Goal: Task Accomplishment & Management: Manage account settings

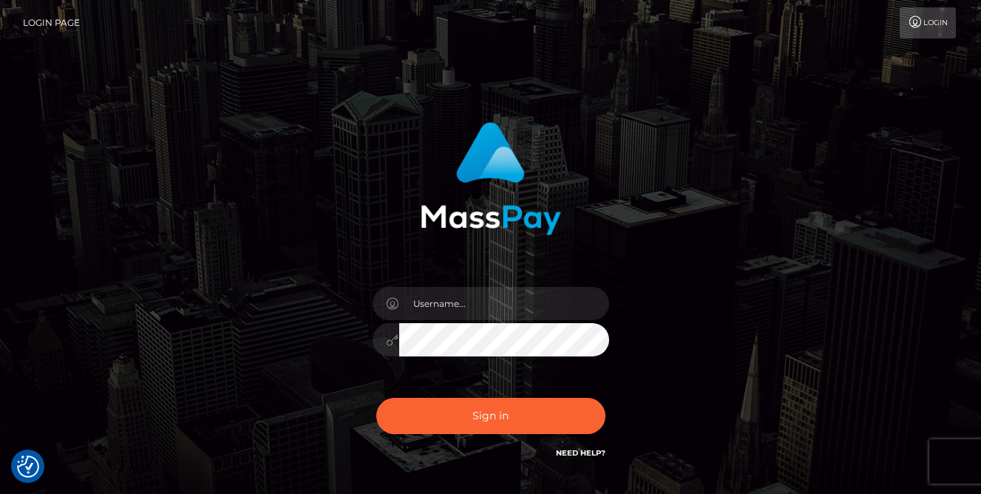
checkbox input "true"
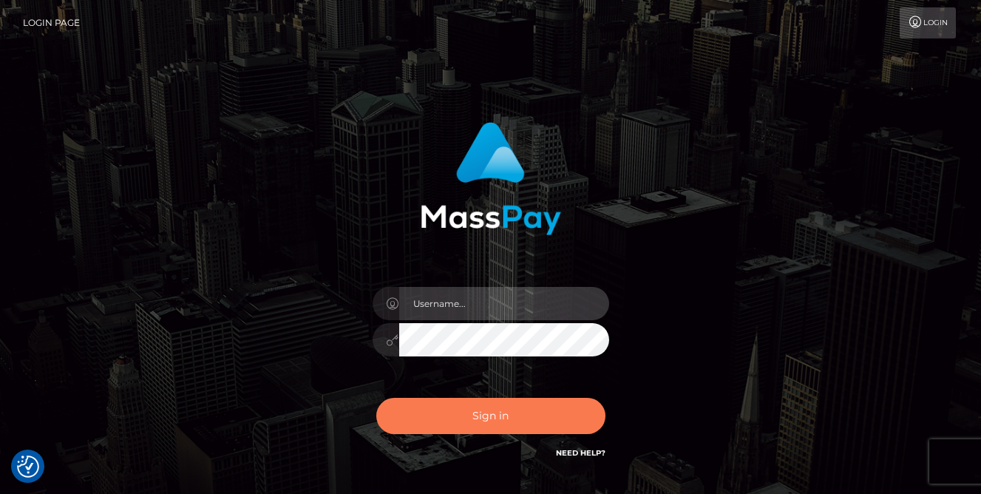
type input "[PERSON_NAME].tilia"
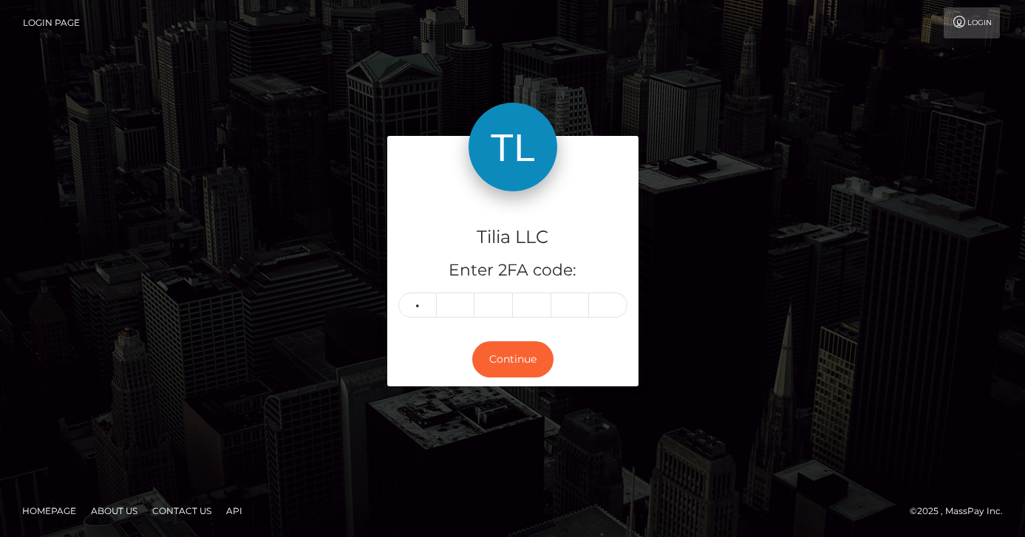
type input "2"
type input "0"
type input "2"
type input "9"
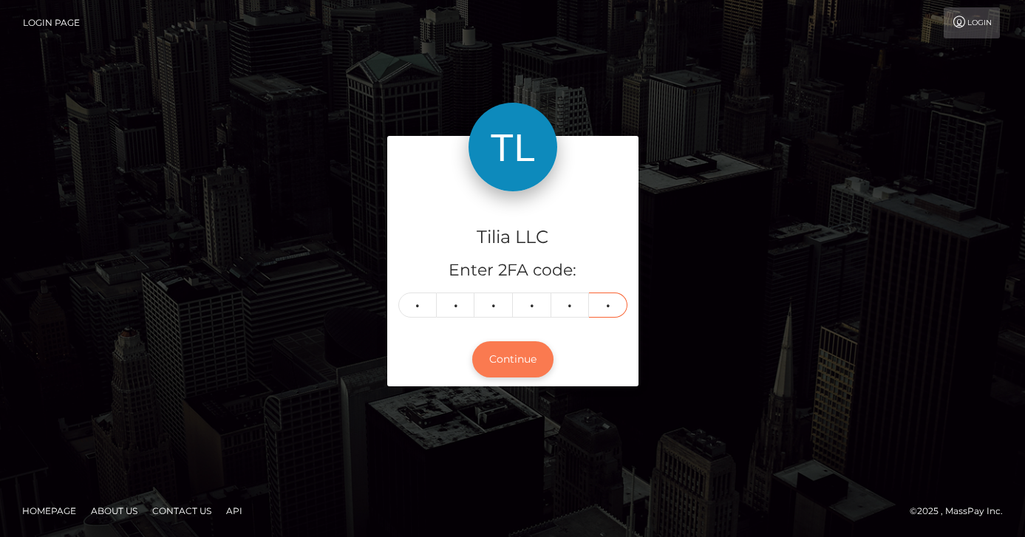
type input "2"
click at [508, 356] on button "Continue" at bounding box center [512, 359] width 81 height 36
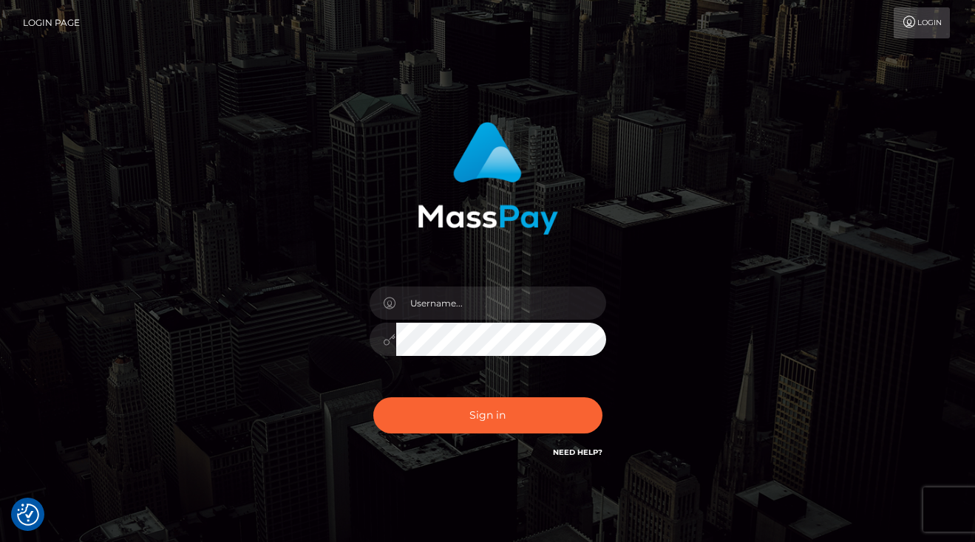
type input "matias.tilia"
